Goal: Information Seeking & Learning: Learn about a topic

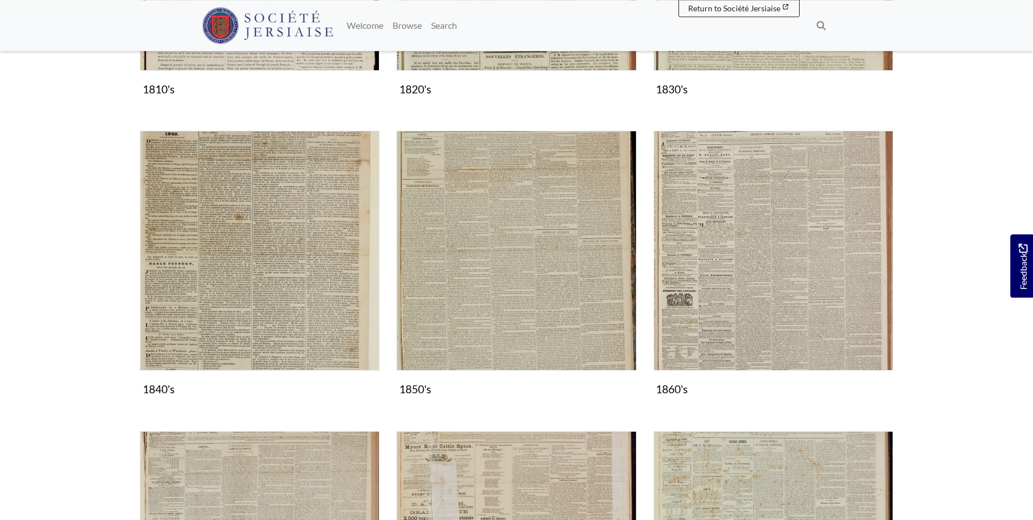
scroll to position [693, 0]
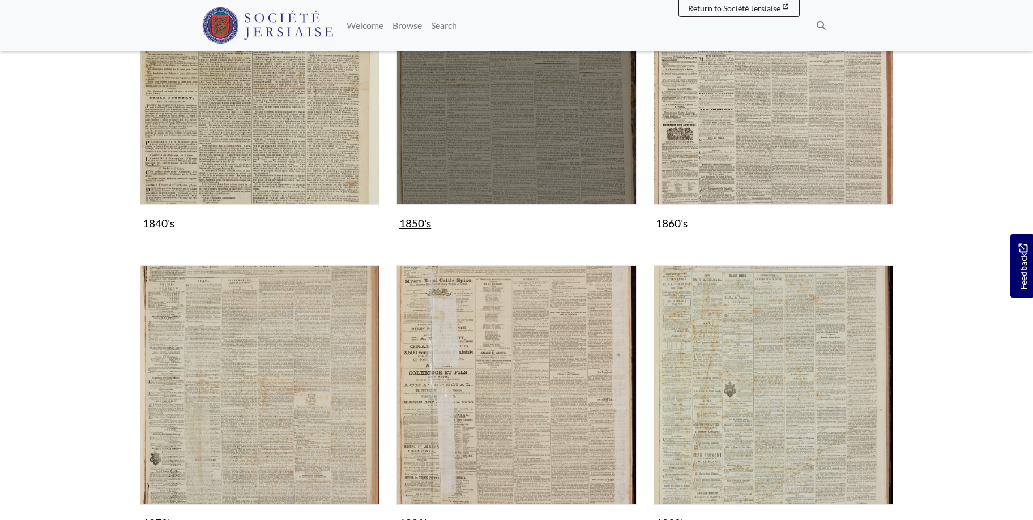
click at [525, 134] on img "Subcollection" at bounding box center [515, 84] width 239 height 239
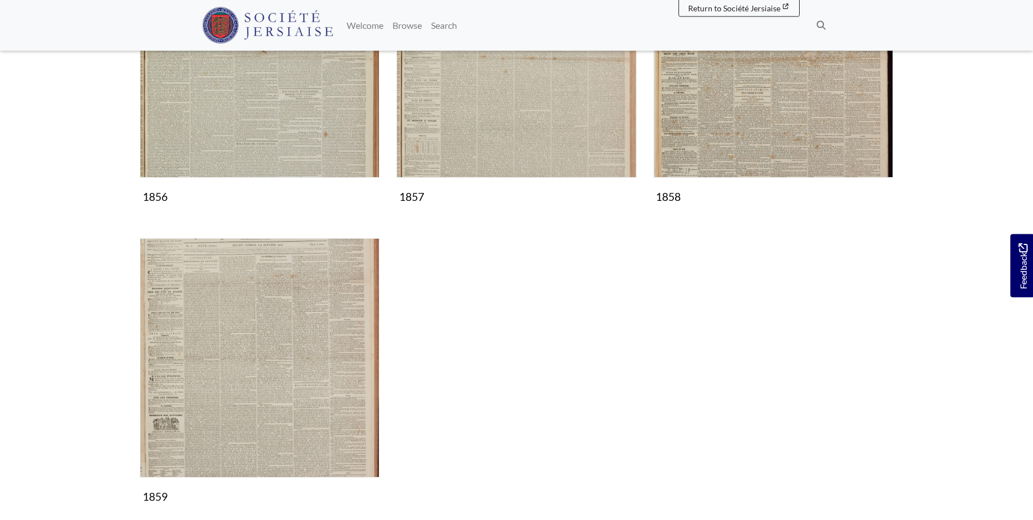
scroll to position [1040, 0]
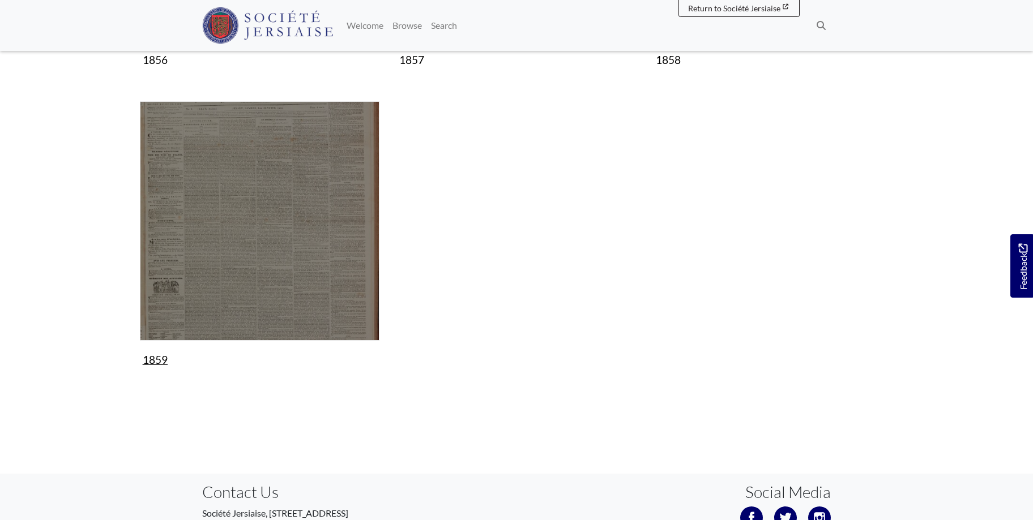
click at [289, 230] on img "Subcollection" at bounding box center [259, 220] width 239 height 239
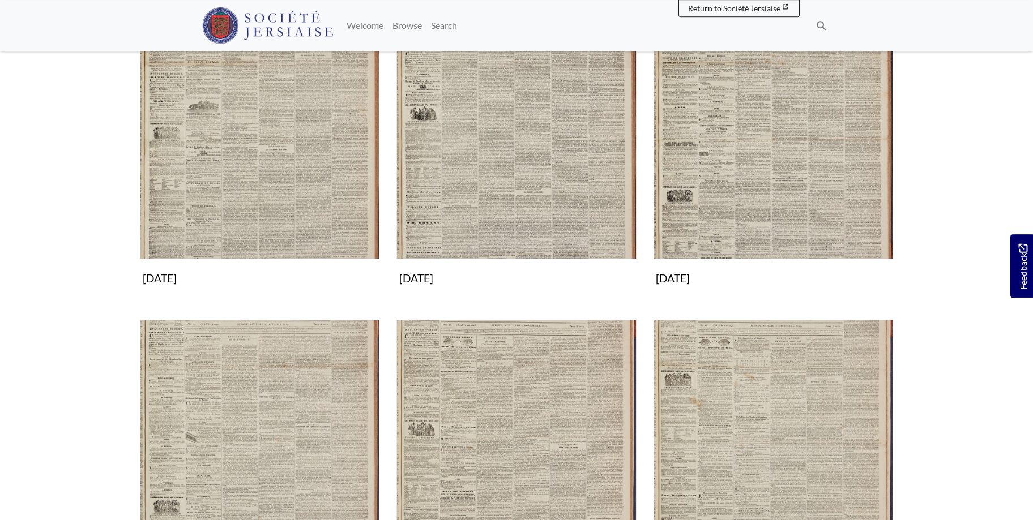
scroll to position [982, 0]
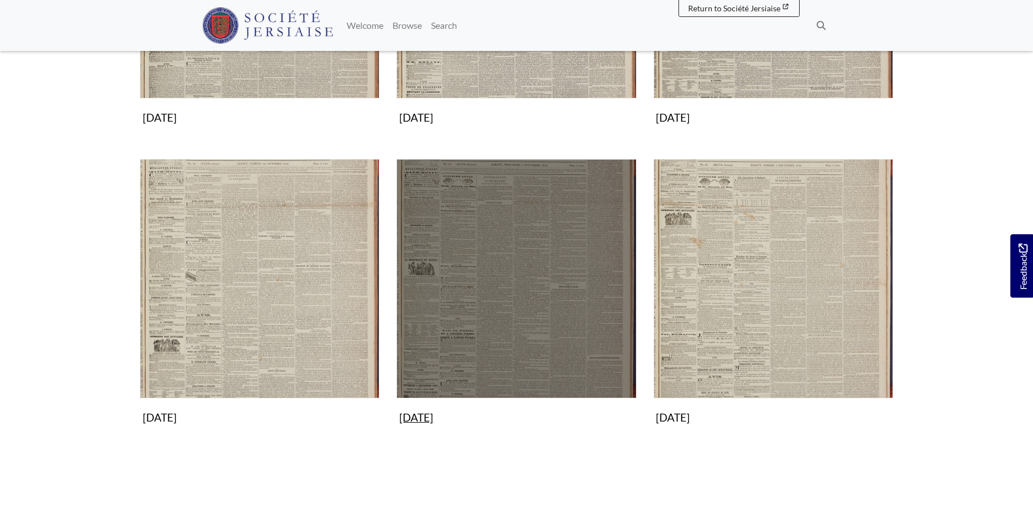
click at [487, 263] on img "Subcollection" at bounding box center [515, 278] width 239 height 239
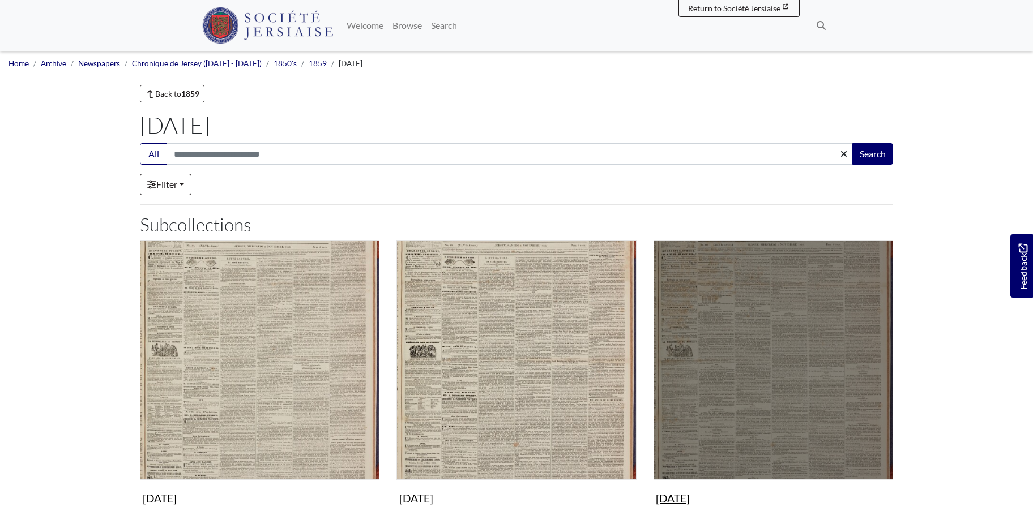
click at [784, 362] on img "Subcollection" at bounding box center [772, 360] width 239 height 239
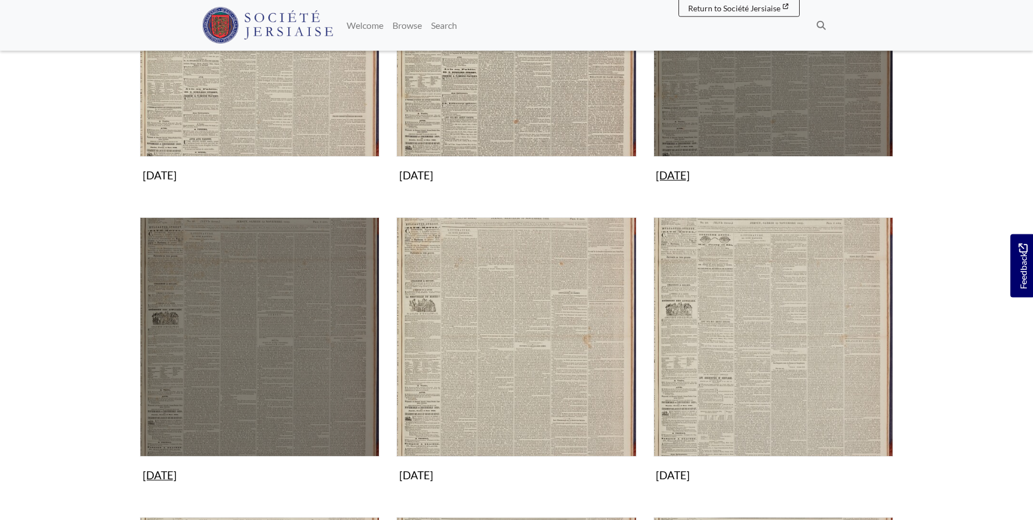
scroll to position [347, 0]
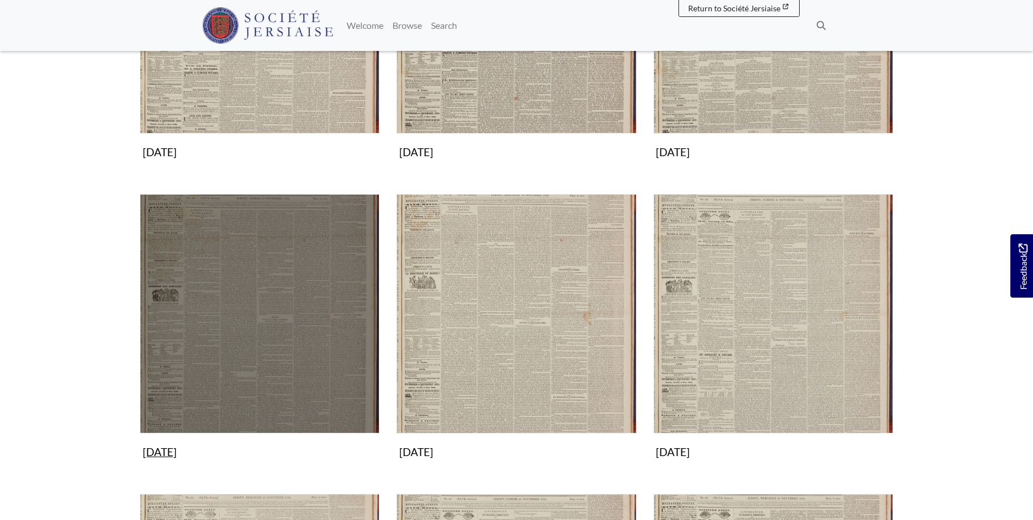
click at [277, 290] on img "Subcollection" at bounding box center [259, 313] width 239 height 239
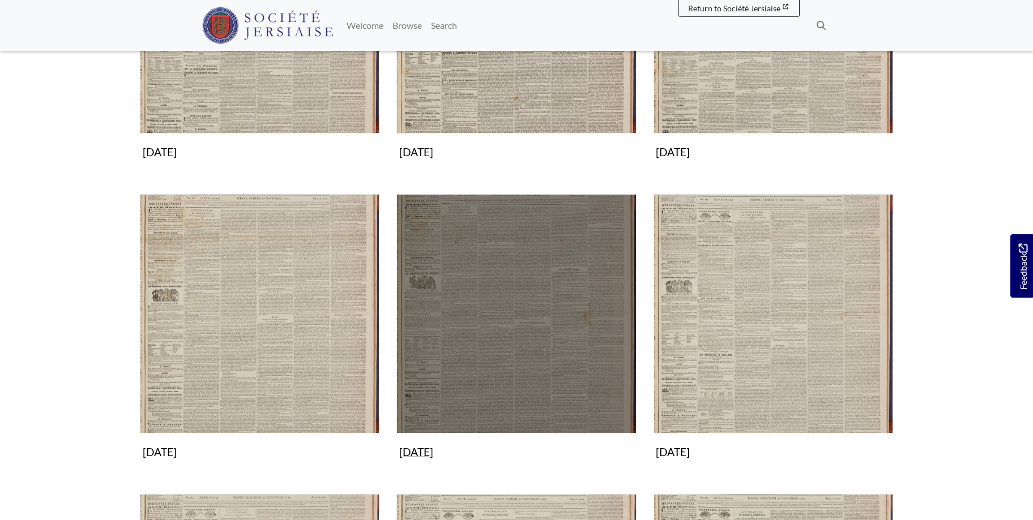
click at [578, 250] on img "Subcollection" at bounding box center [515, 313] width 239 height 239
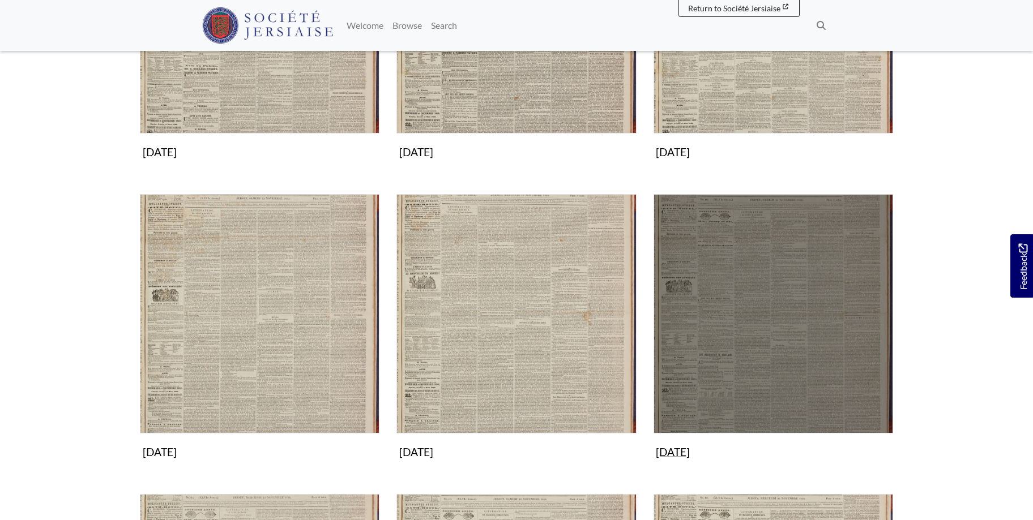
click at [756, 275] on img "Subcollection" at bounding box center [772, 313] width 239 height 239
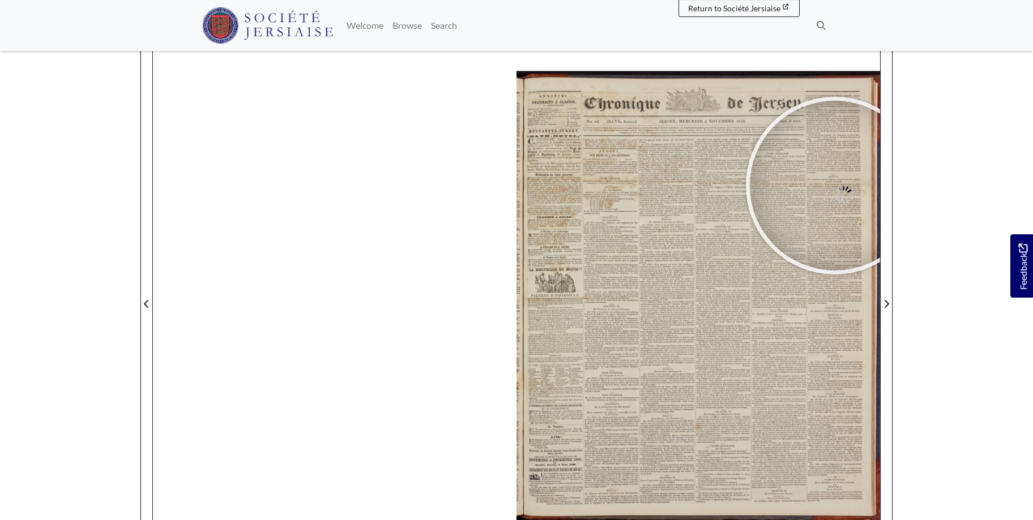
scroll to position [136, 0]
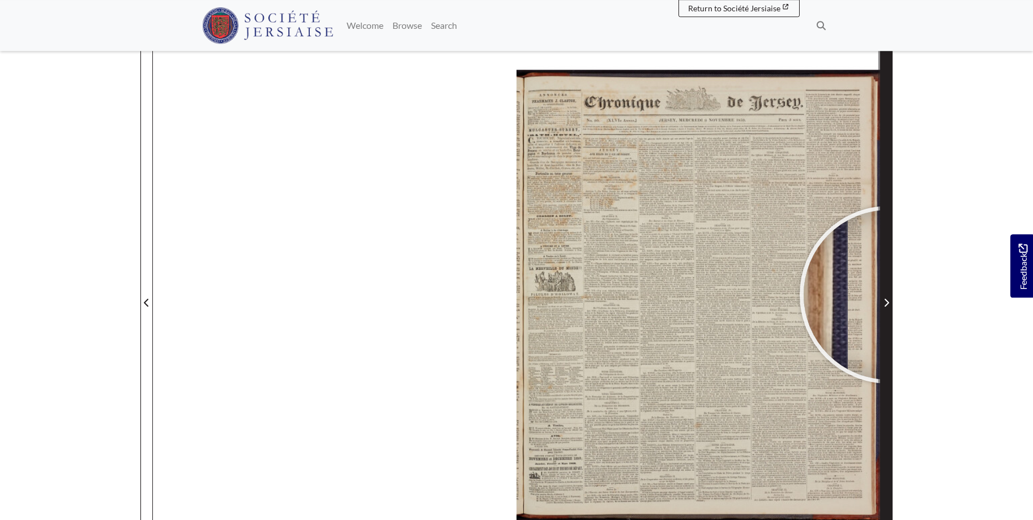
click at [888, 295] on span "Next Page" at bounding box center [885, 296] width 11 height 513
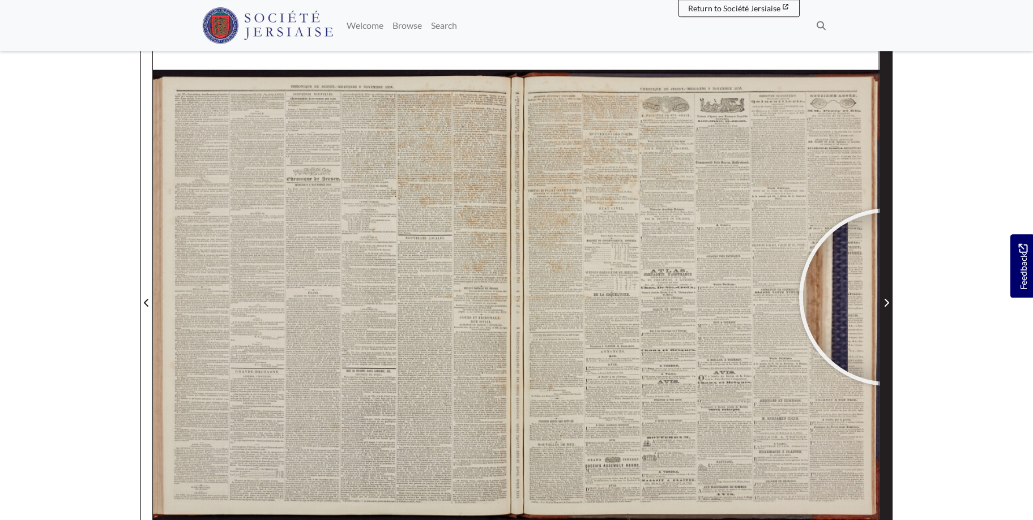
click at [888, 297] on span "Next Page" at bounding box center [885, 303] width 11 height 14
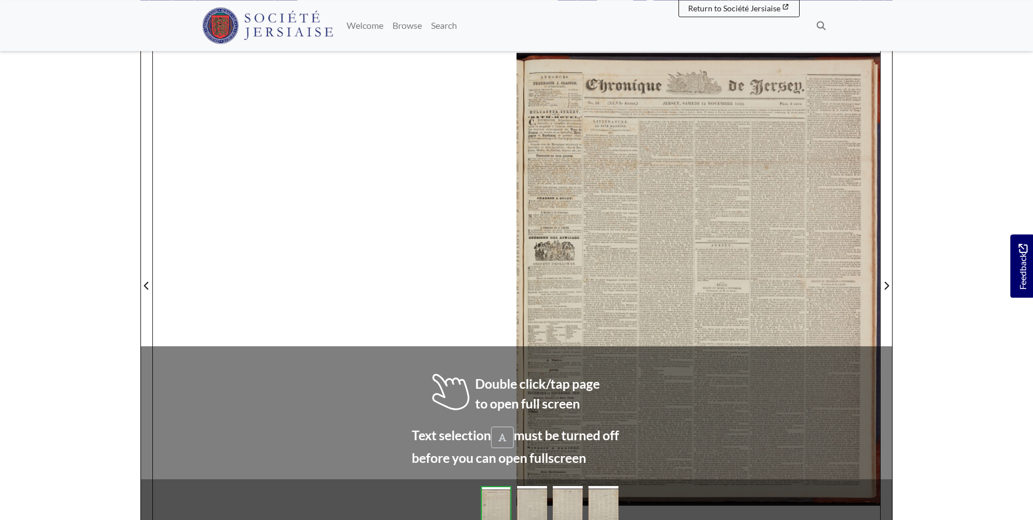
scroll to position [155, 0]
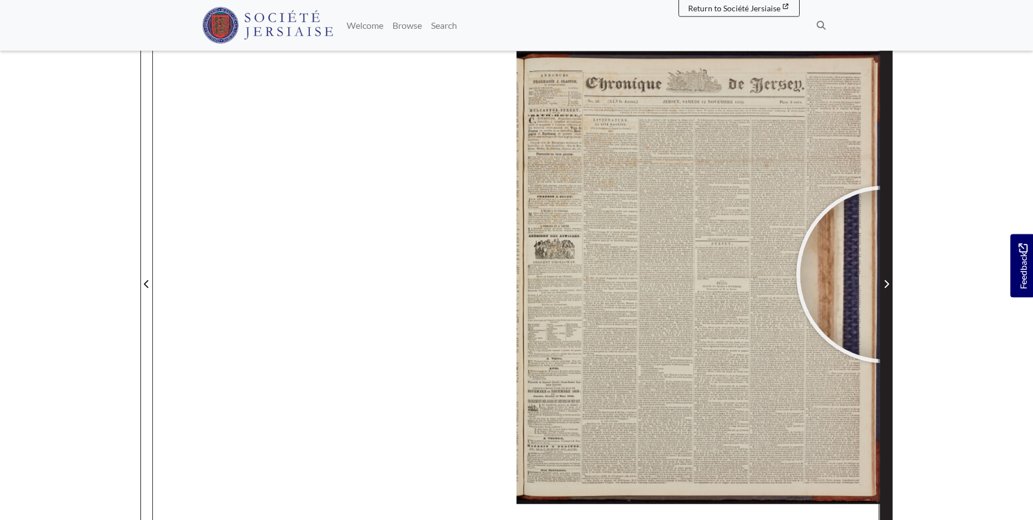
click at [885, 275] on span "Next Page" at bounding box center [885, 277] width 11 height 513
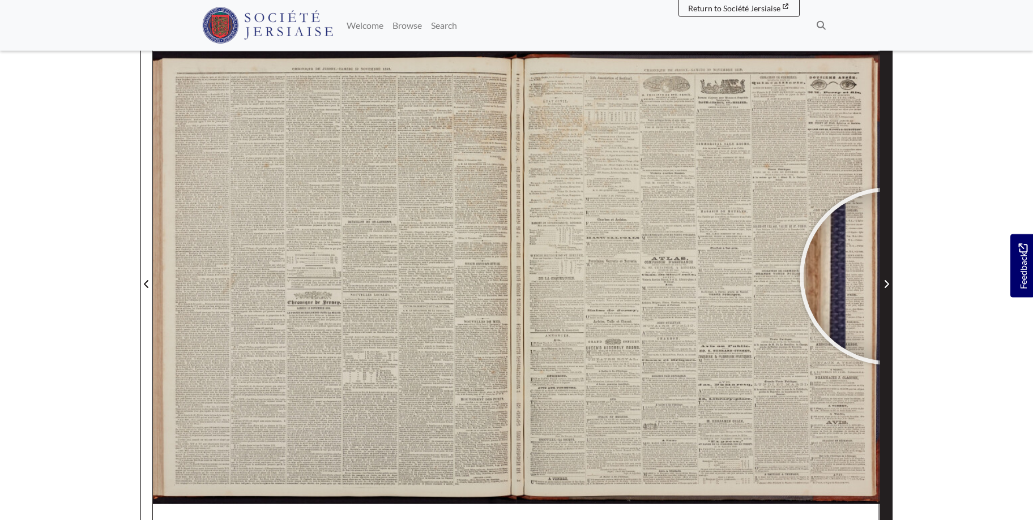
click at [888, 276] on span "Next Page" at bounding box center [885, 277] width 11 height 513
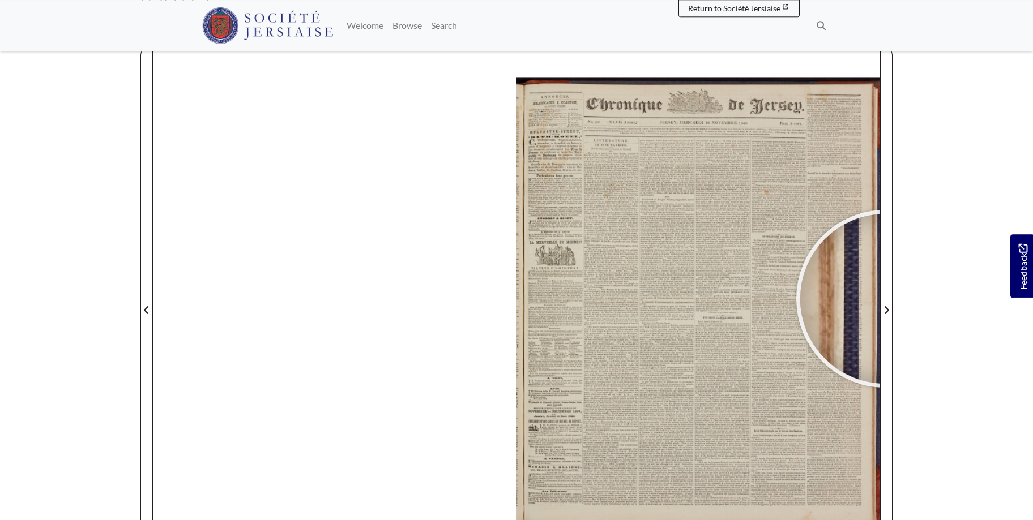
scroll to position [133, 0]
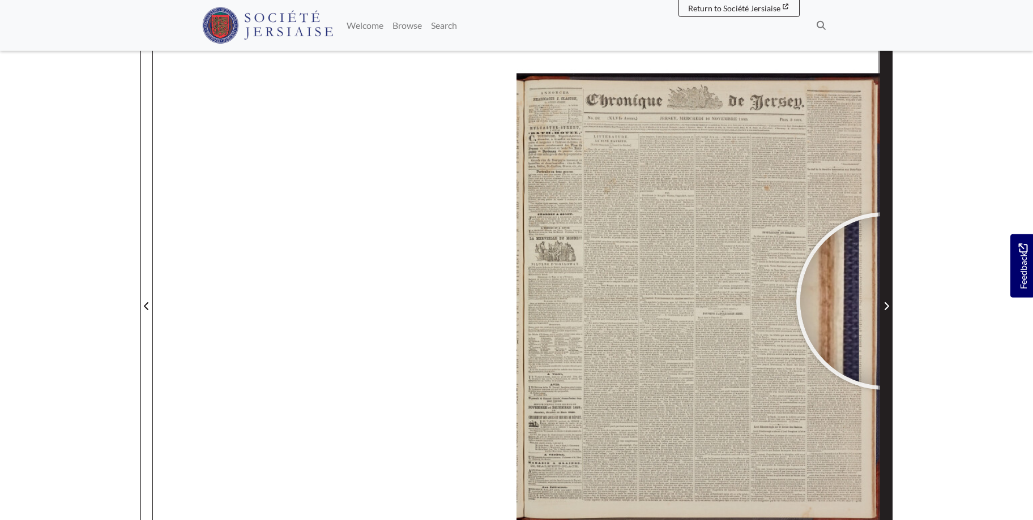
click at [885, 301] on span "Next Page" at bounding box center [885, 307] width 11 height 14
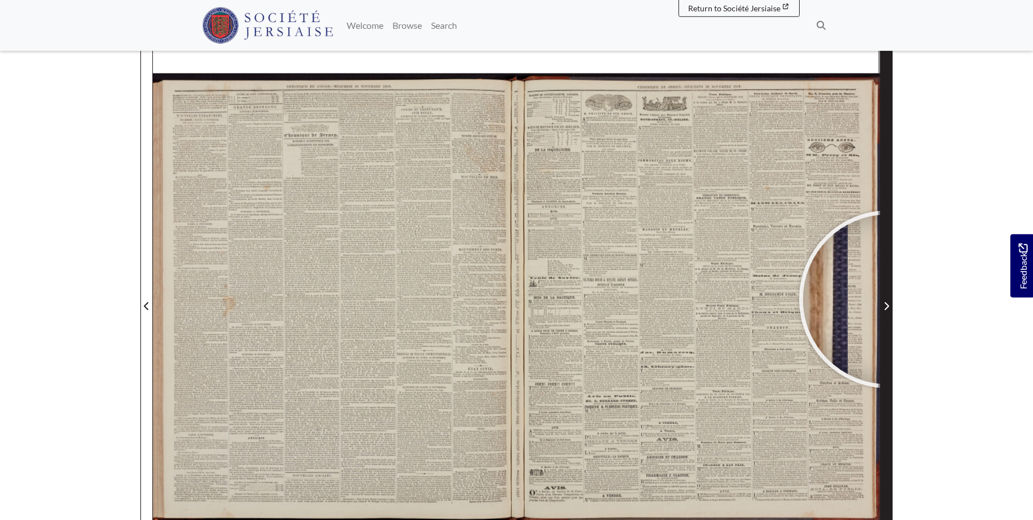
click at [888, 300] on span "Next Page" at bounding box center [885, 299] width 11 height 513
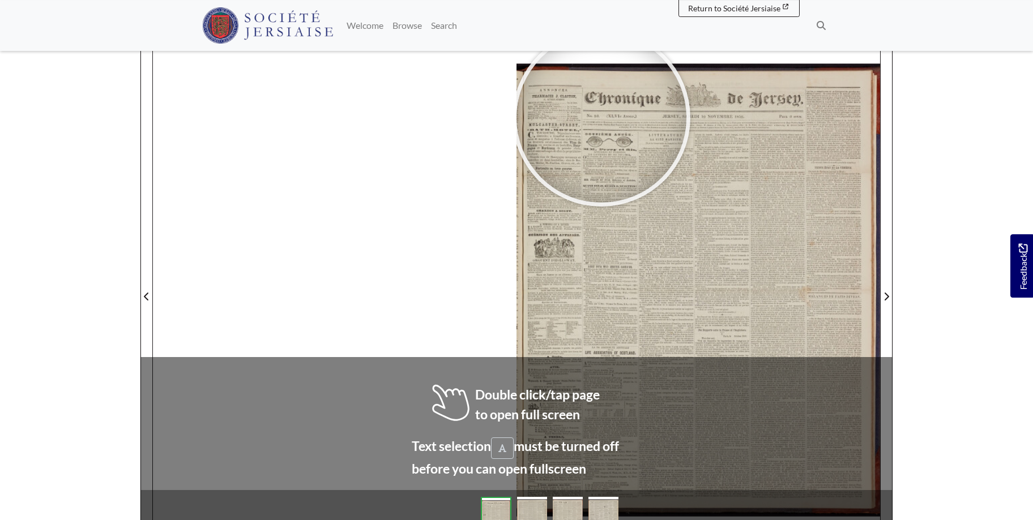
scroll to position [149, 0]
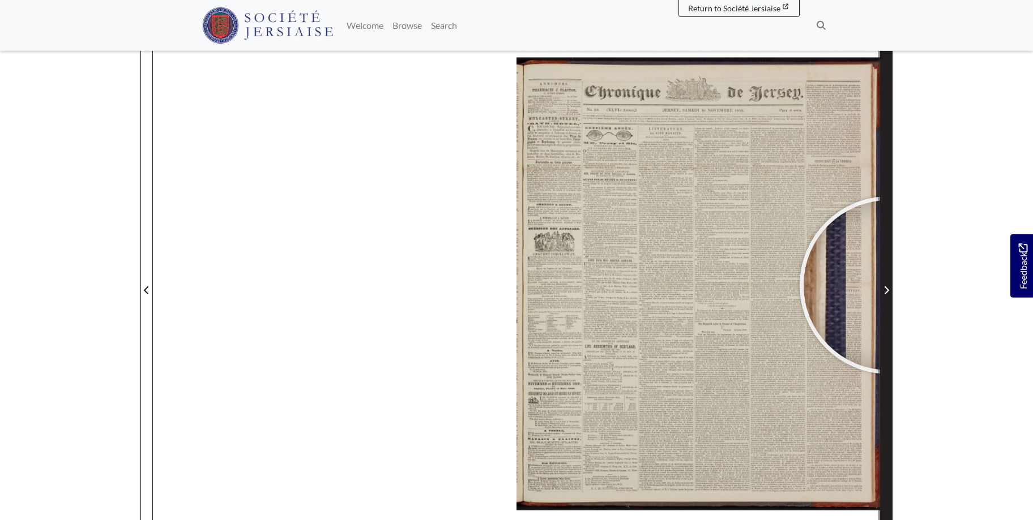
click at [888, 285] on span "Next Page" at bounding box center [885, 291] width 11 height 14
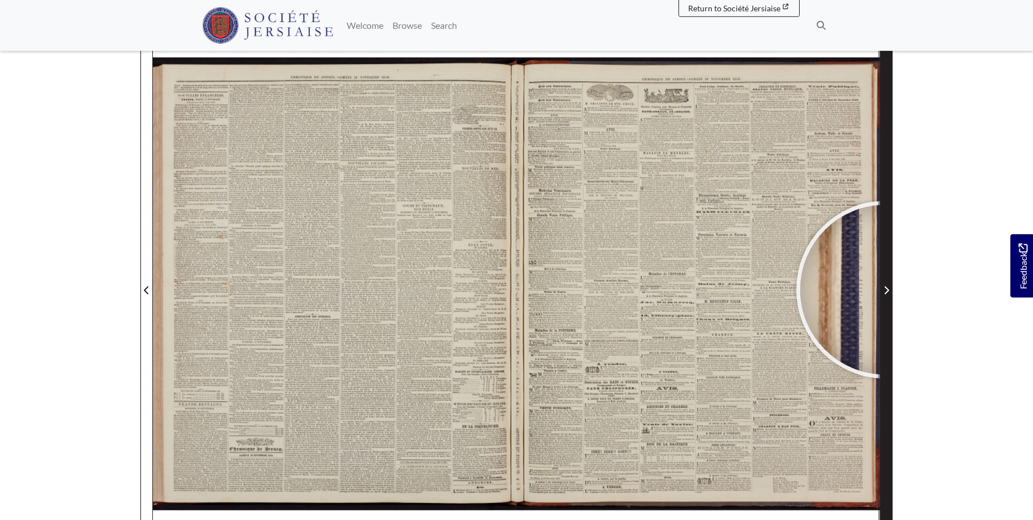
click at [885, 290] on icon "Next Page" at bounding box center [886, 290] width 6 height 9
